Goal: Find specific page/section: Find specific page/section

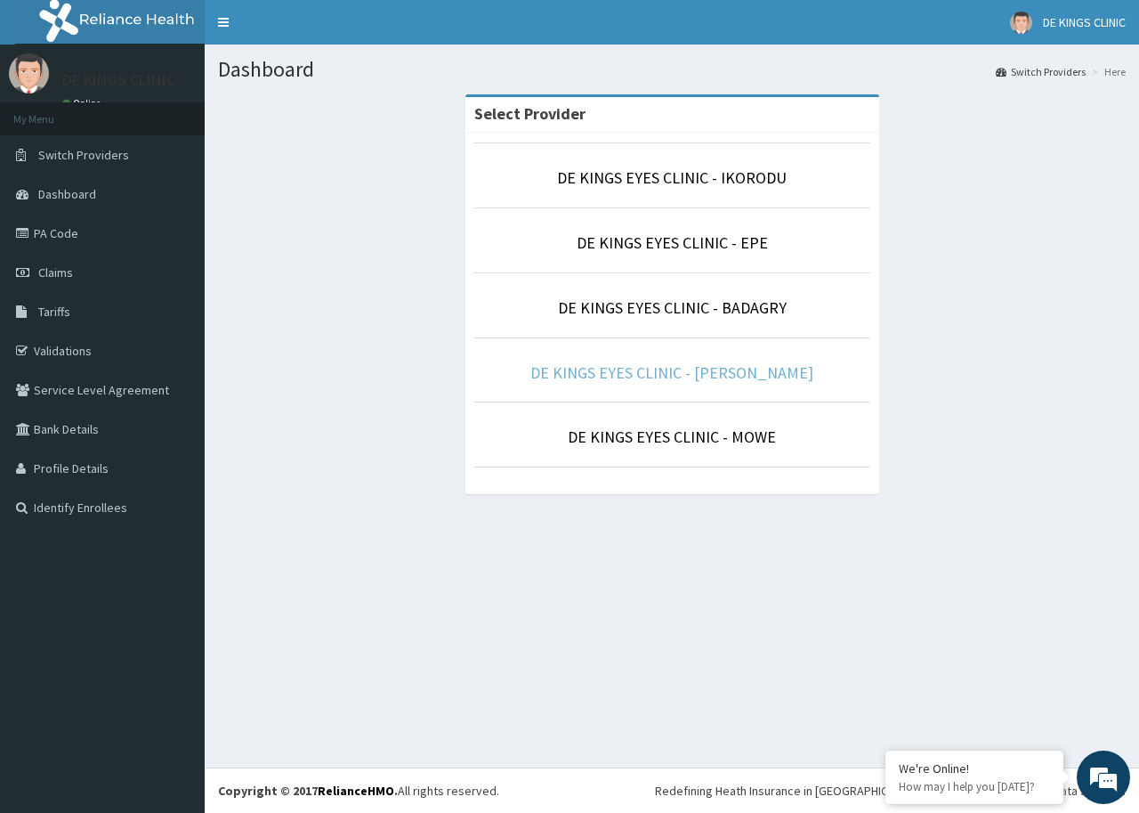
click at [769, 367] on link "DE KINGS EYES CLINIC - [PERSON_NAME]" at bounding box center [671, 372] width 283 height 20
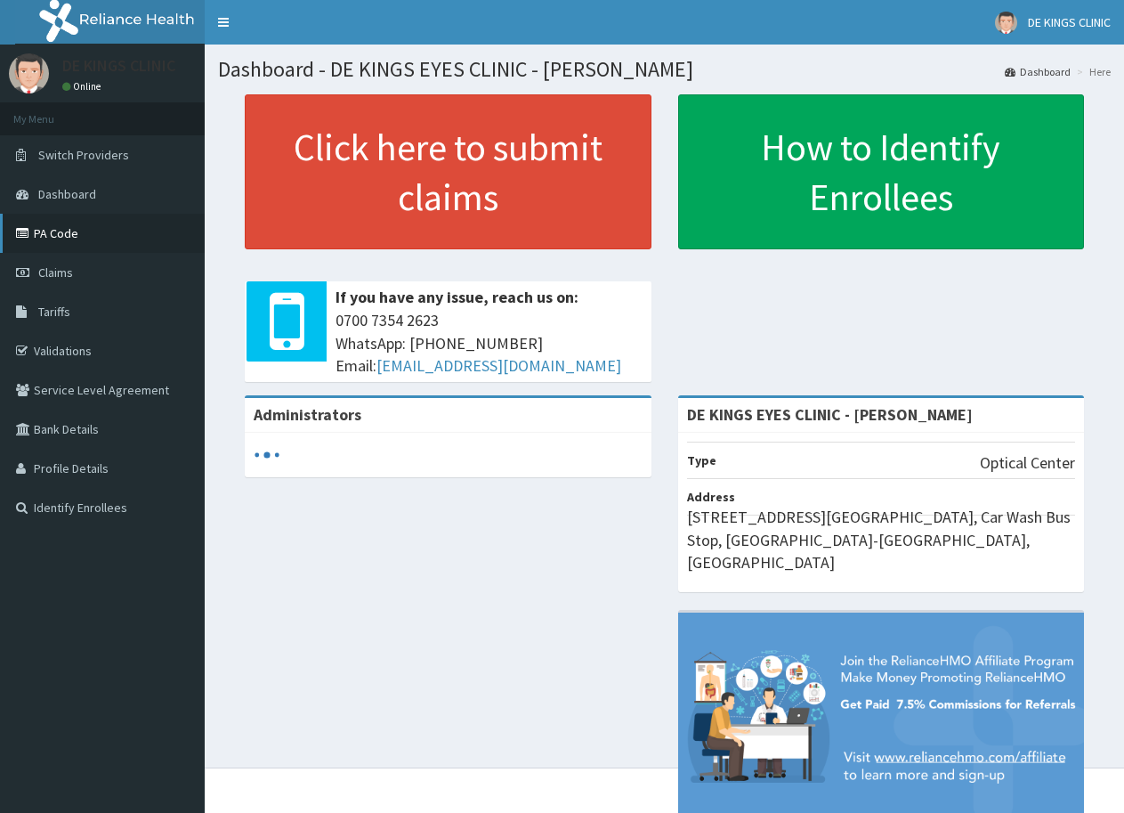
click at [87, 228] on link "PA Code" at bounding box center [102, 233] width 205 height 39
